Goal: Browse casually: Explore the website without a specific task or goal

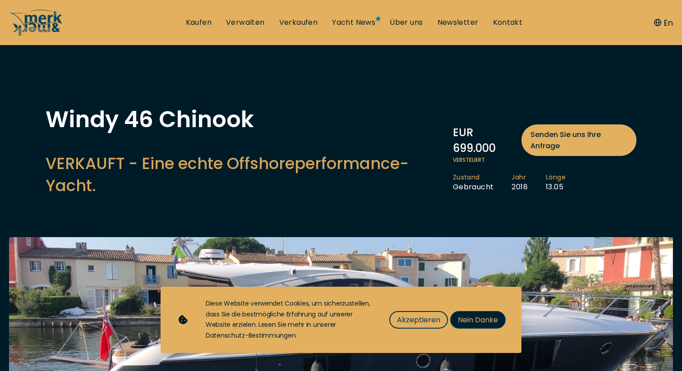
click at [465, 322] on span "Nein Danke" at bounding box center [478, 319] width 40 height 11
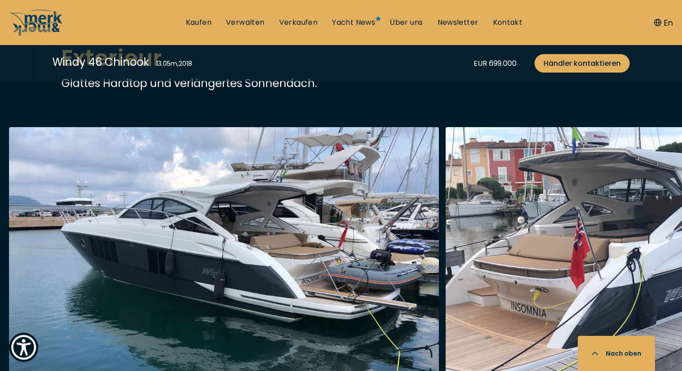
scroll to position [957, 0]
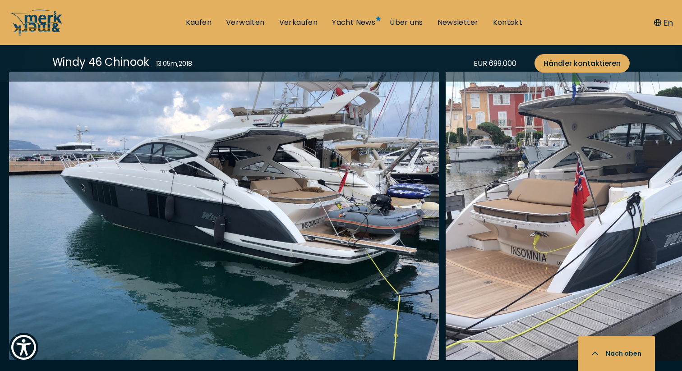
click at [319, 173] on img "button" at bounding box center [224, 216] width 430 height 289
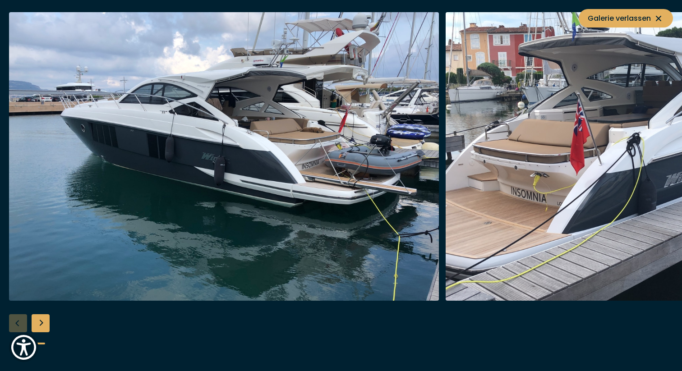
click at [522, 147] on img "button" at bounding box center [660, 156] width 430 height 289
click at [41, 318] on div "Next slide" at bounding box center [41, 323] width 18 height 18
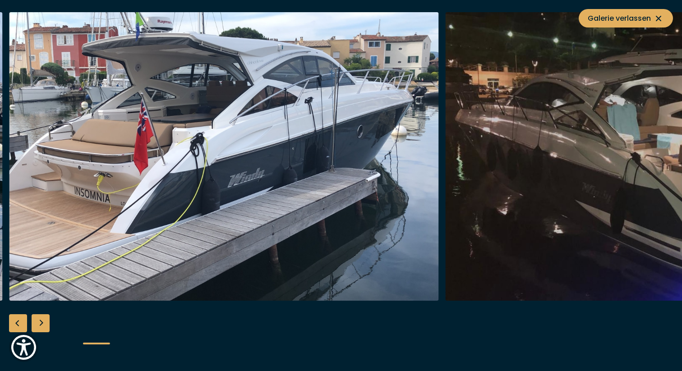
click at [41, 318] on div "Next slide" at bounding box center [41, 323] width 18 height 18
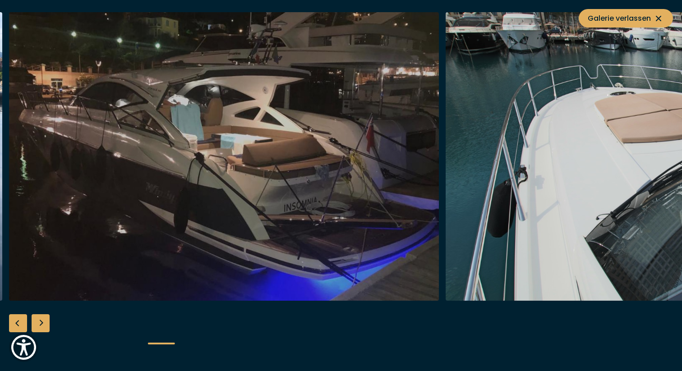
click at [60, 323] on div at bounding box center [341, 185] width 682 height 347
click at [39, 318] on div "Next slide" at bounding box center [41, 323] width 18 height 18
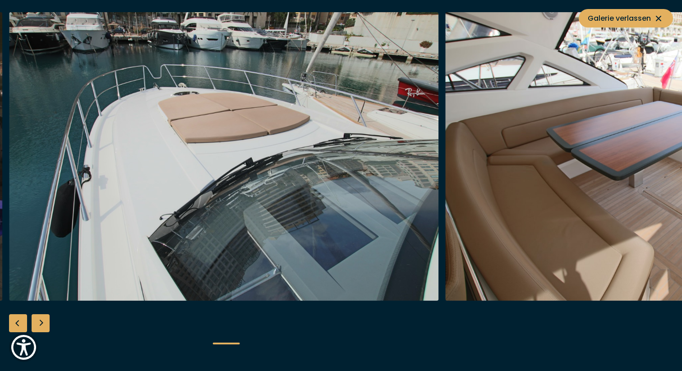
click at [39, 319] on div "Next slide" at bounding box center [41, 323] width 18 height 18
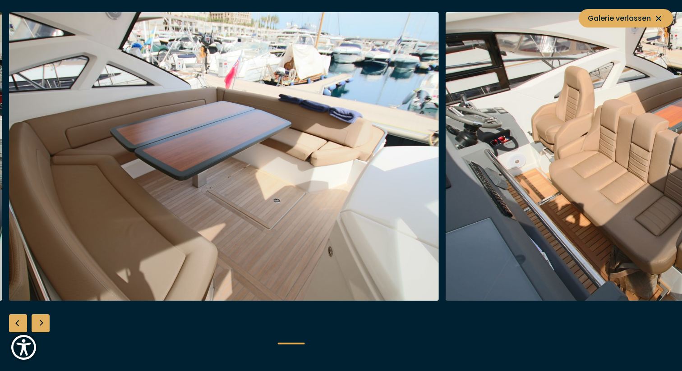
click at [39, 319] on div "Next slide" at bounding box center [41, 323] width 18 height 18
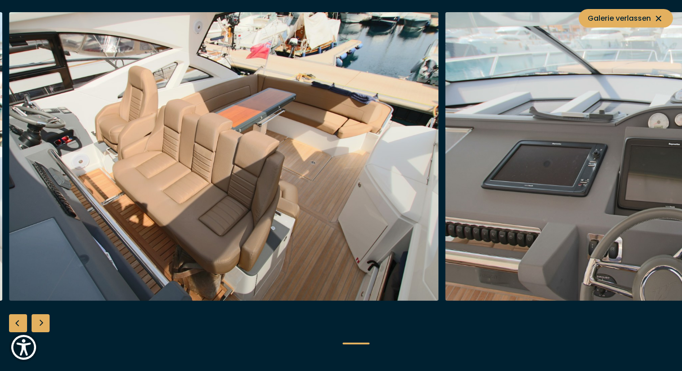
click at [39, 319] on div "Next slide" at bounding box center [41, 323] width 18 height 18
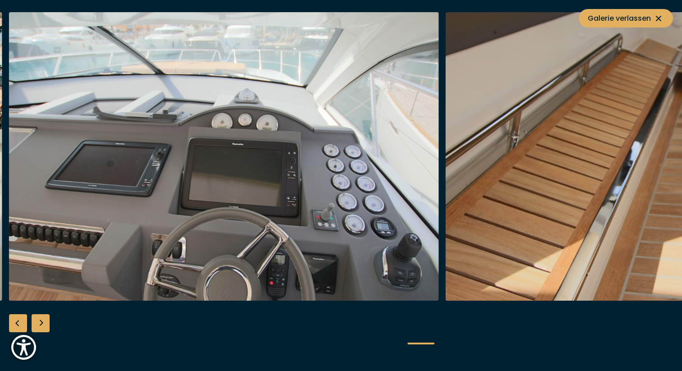
click at [39, 319] on div "Next slide" at bounding box center [41, 323] width 18 height 18
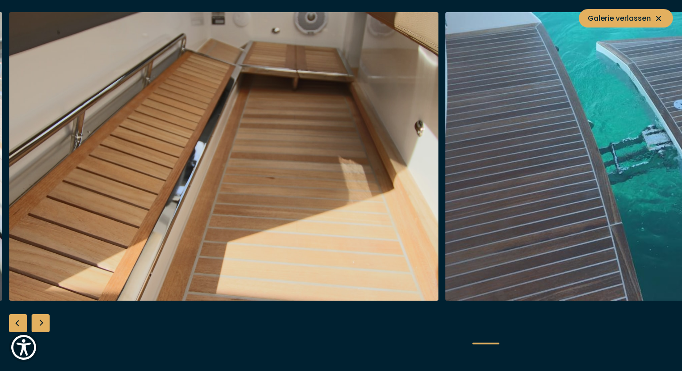
click at [39, 319] on div "Next slide" at bounding box center [41, 323] width 18 height 18
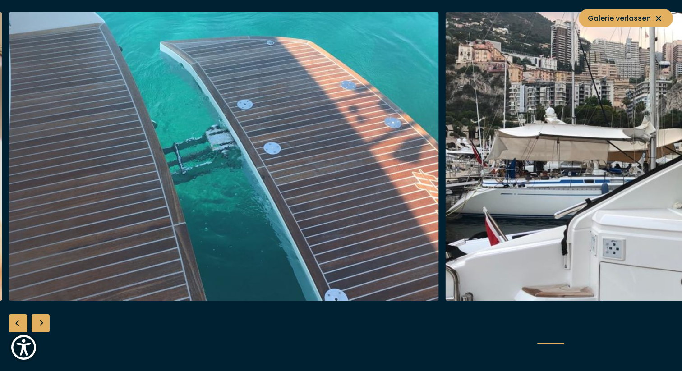
click at [39, 319] on div "Next slide" at bounding box center [41, 323] width 18 height 18
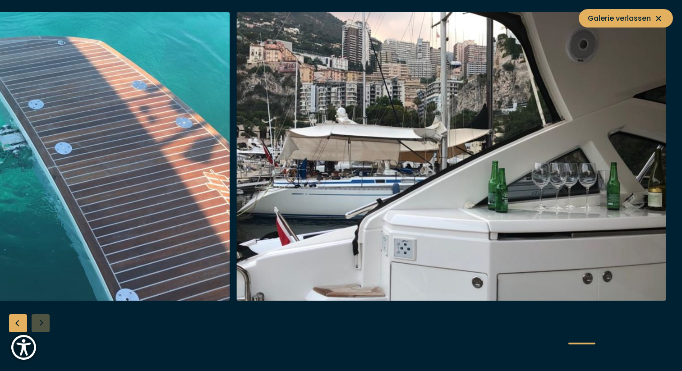
click at [39, 319] on div at bounding box center [341, 185] width 682 height 347
click at [660, 14] on icon at bounding box center [658, 18] width 11 height 11
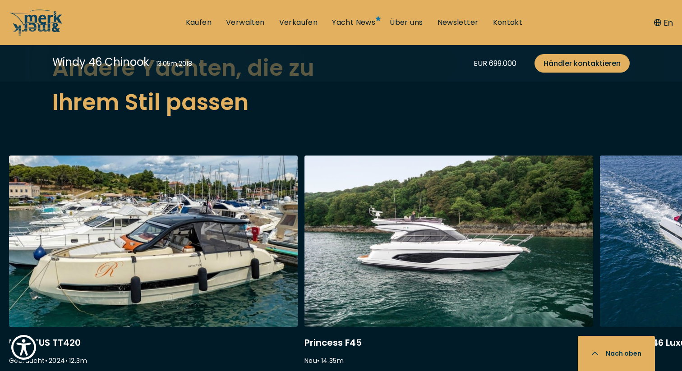
scroll to position [2156, 0]
